Goal: Use online tool/utility: Utilize a website feature to perform a specific function

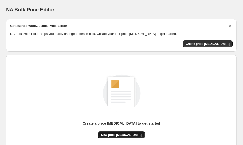
click at [126, 132] on button "New price [MEDICAL_DATA]" at bounding box center [121, 135] width 47 height 7
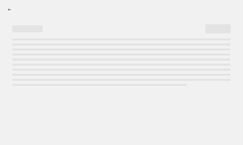
select select "percentage"
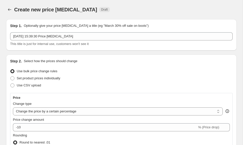
click at [77, 123] on div "Price change amount -10 % (Price drop)" at bounding box center [121, 124] width 217 height 14
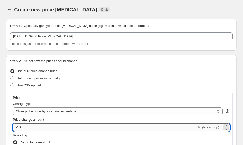
click at [79, 129] on input "-10" at bounding box center [105, 128] width 184 height 8
type input "-1"
type input "-30"
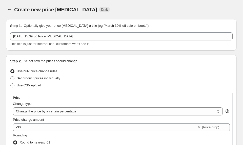
click at [197, 96] on div "Price" at bounding box center [121, 98] width 217 height 4
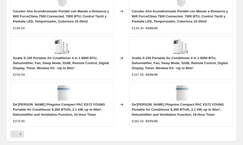
scroll to position [580, 0]
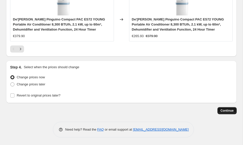
click at [229, 113] on button "Continue" at bounding box center [226, 110] width 19 height 7
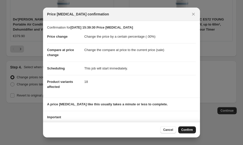
click at [187, 130] on span "Confirm" at bounding box center [187, 130] width 12 height 4
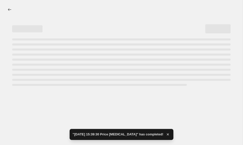
select select "percentage"
